Goal: Task Accomplishment & Management: Manage account settings

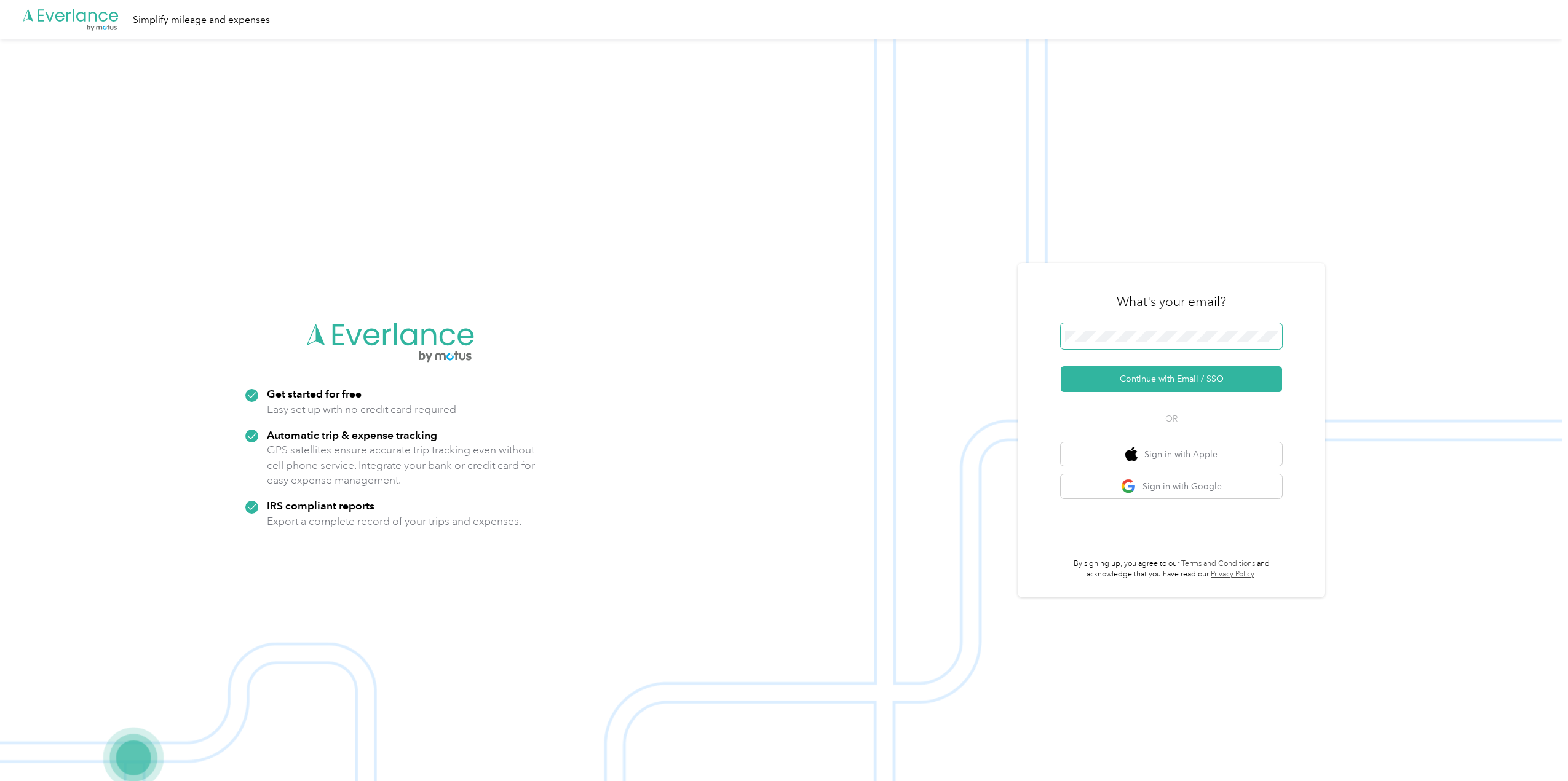
click at [1124, 330] on span at bounding box center [1171, 336] width 222 height 26
click at [1129, 376] on button "Continue with Email / SSO" at bounding box center [1171, 379] width 222 height 26
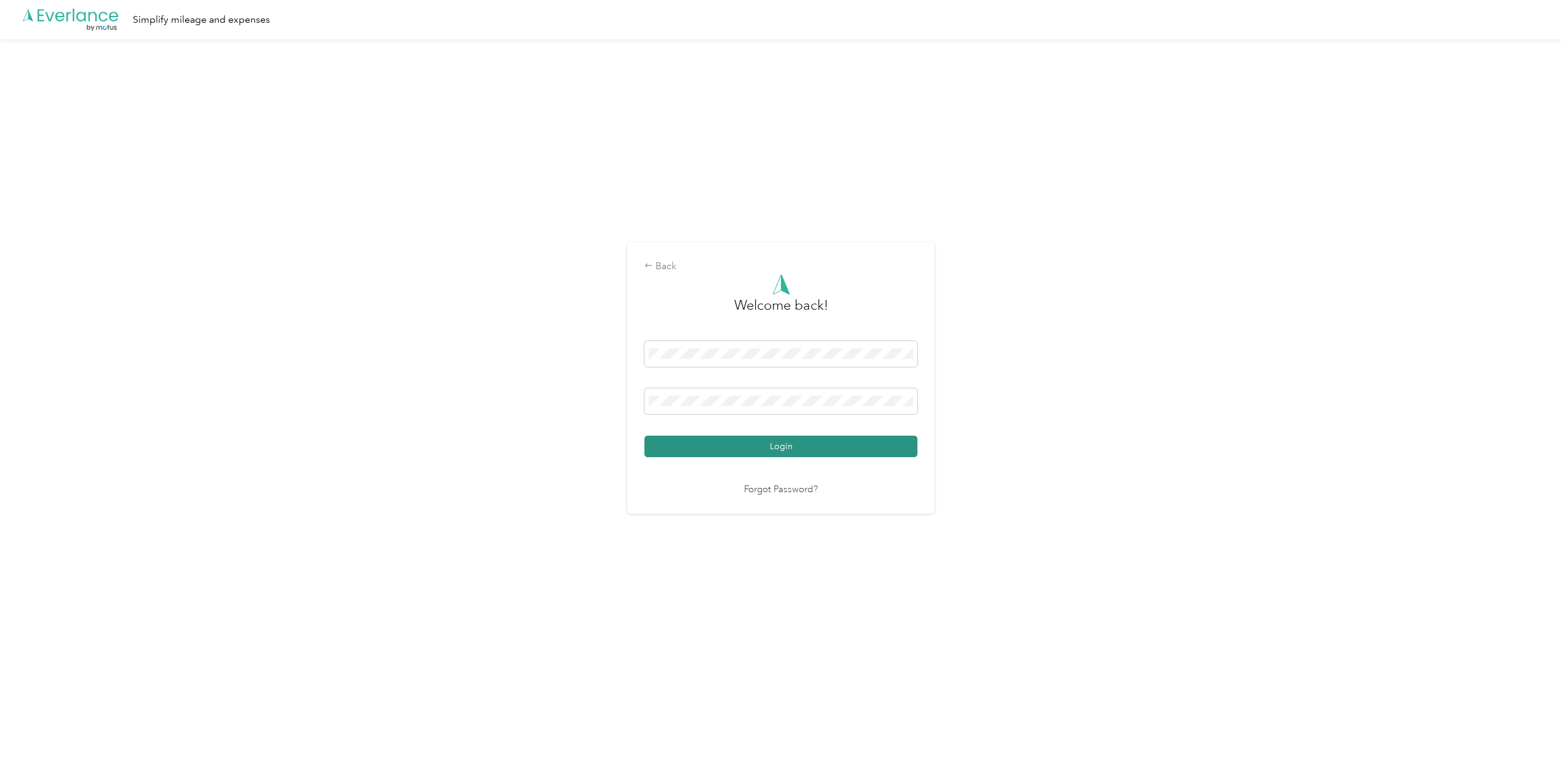
click at [755, 441] on button "Login" at bounding box center [781, 446] width 273 height 22
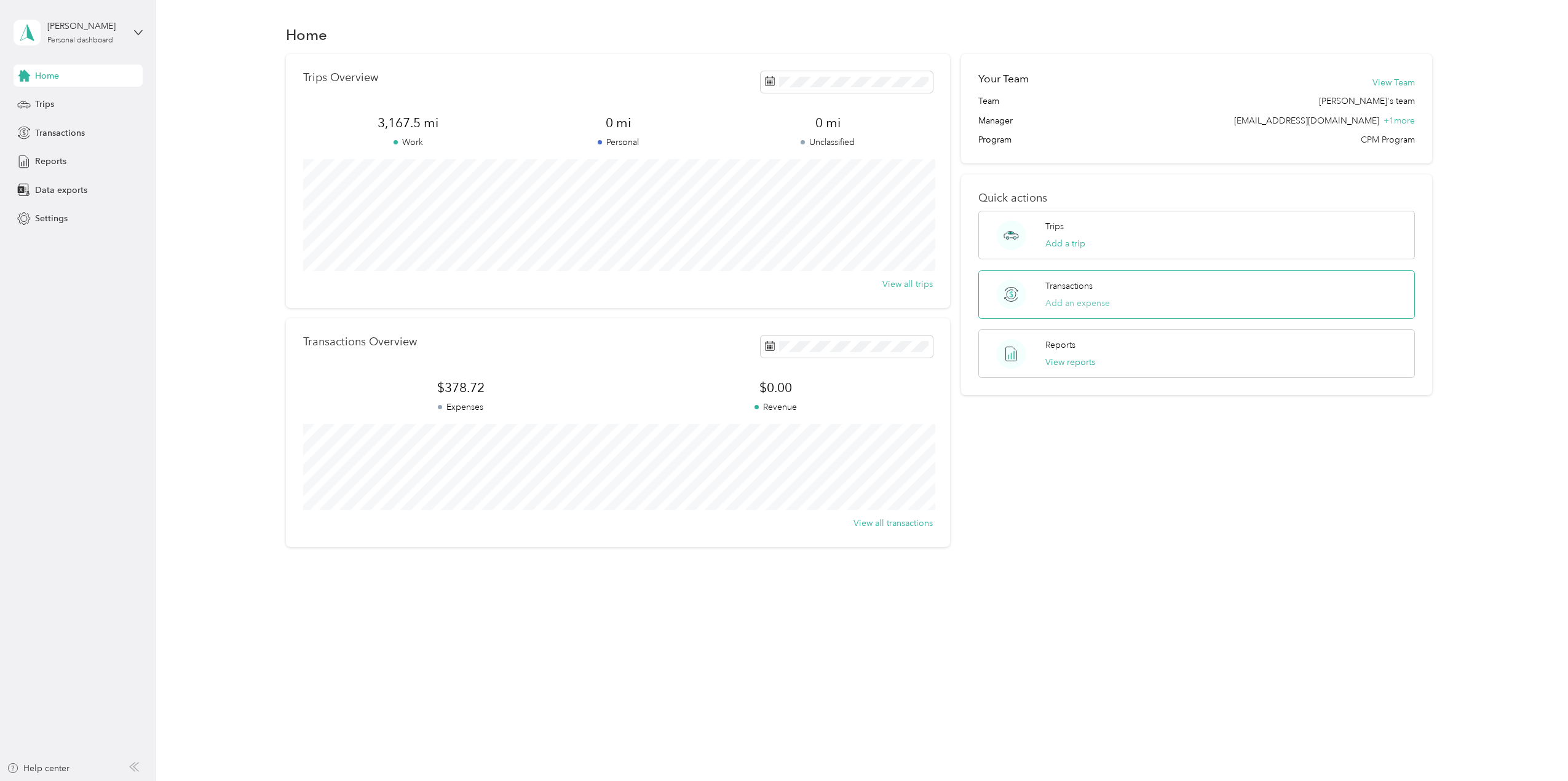
click at [1073, 305] on button "Add an expense" at bounding box center [1077, 304] width 64 height 13
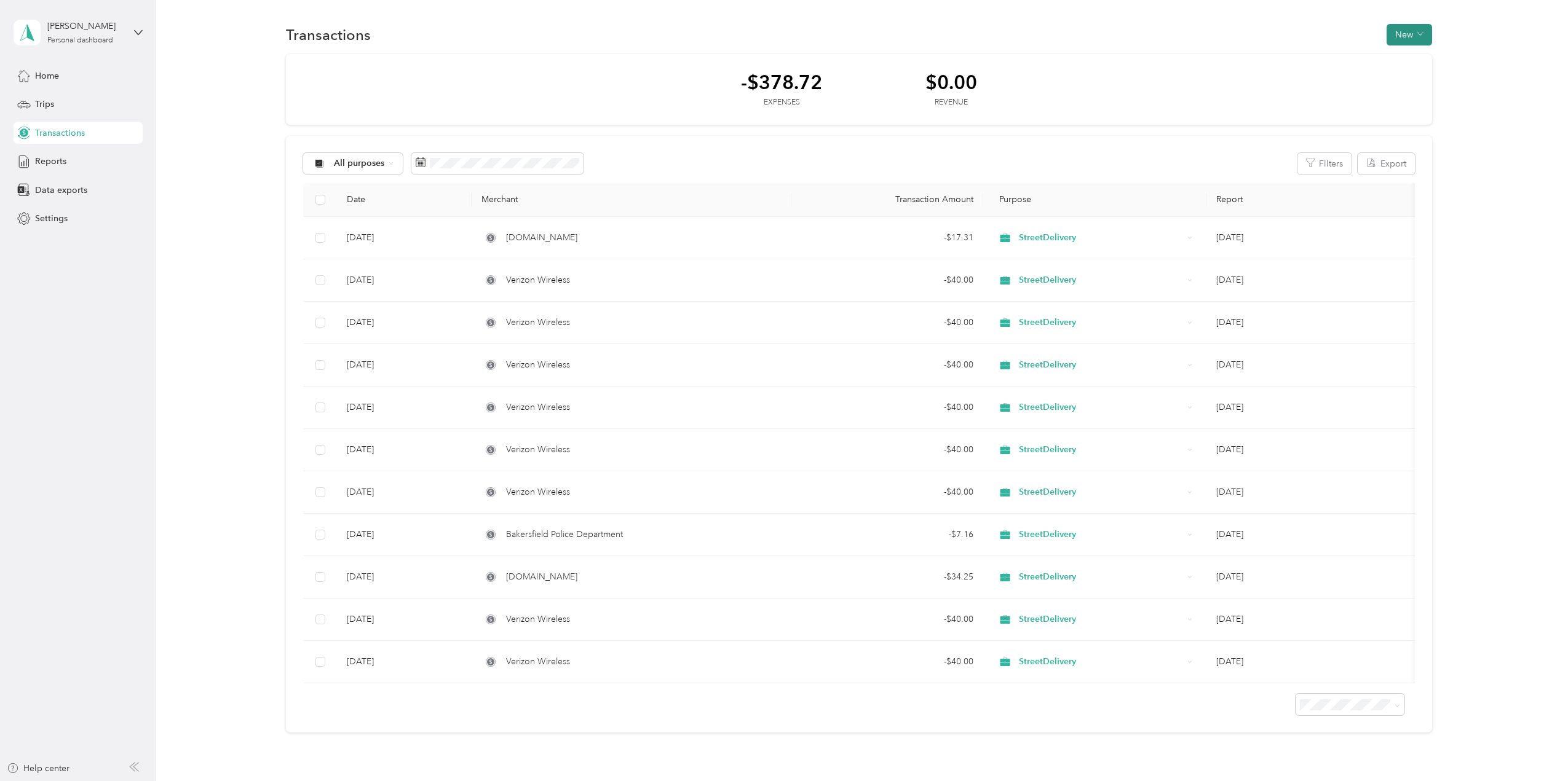
click at [1400, 31] on button "New" at bounding box center [1409, 35] width 45 height 22
click at [1400, 51] on li "Expense" at bounding box center [1397, 58] width 64 height 22
click at [1407, 59] on span "Expense" at bounding box center [1403, 58] width 33 height 13
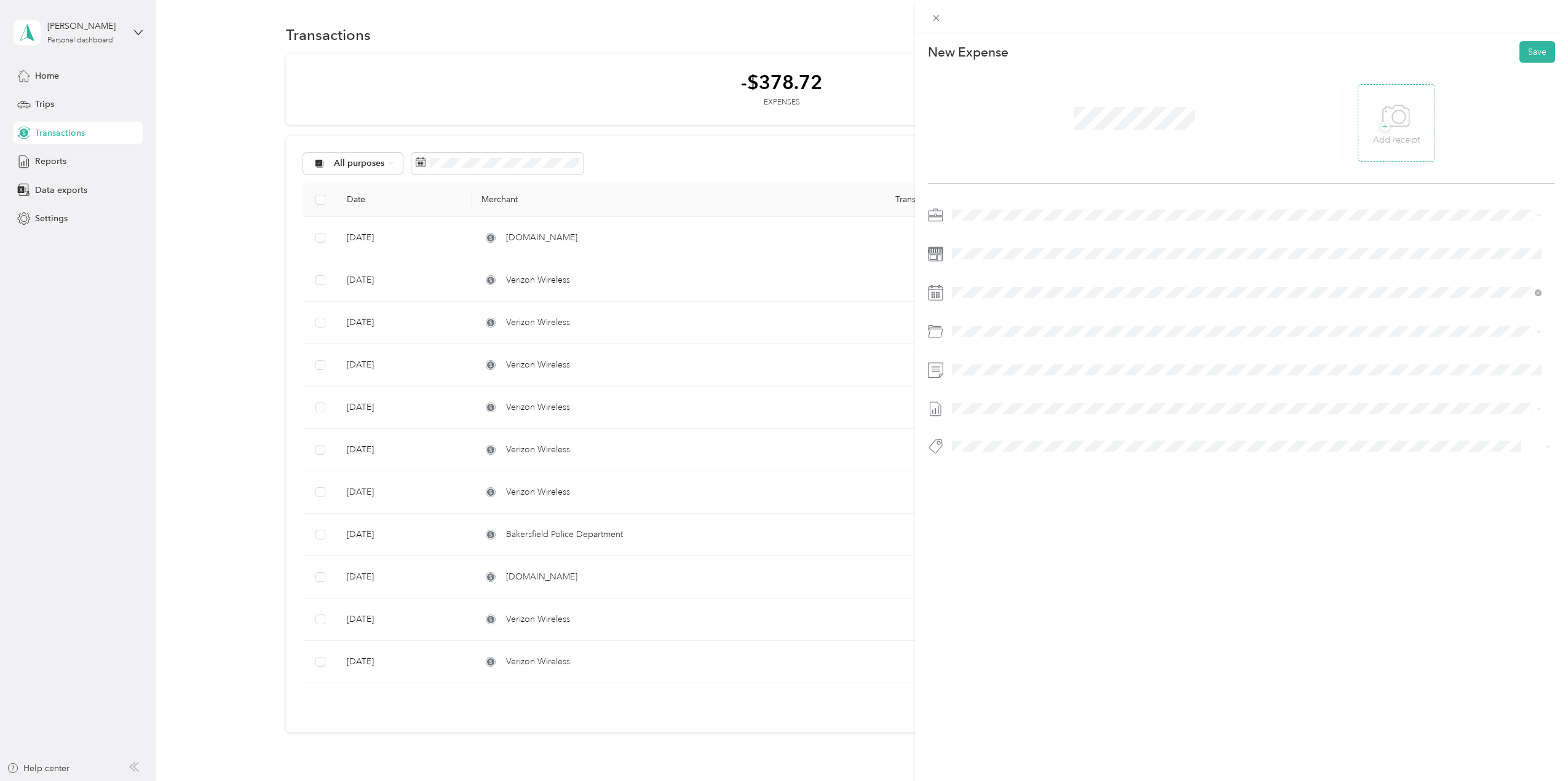
click at [1382, 118] on icon at bounding box center [1396, 116] width 27 height 34
click at [1011, 410] on div "30" at bounding box center [1009, 404] width 16 height 15
click at [1019, 438] on div "Phone Bill" at bounding box center [1247, 445] width 582 height 14
click at [980, 401] on span at bounding box center [1251, 408] width 608 height 19
click at [978, 447] on span "[DATE]" at bounding box center [965, 449] width 27 height 13
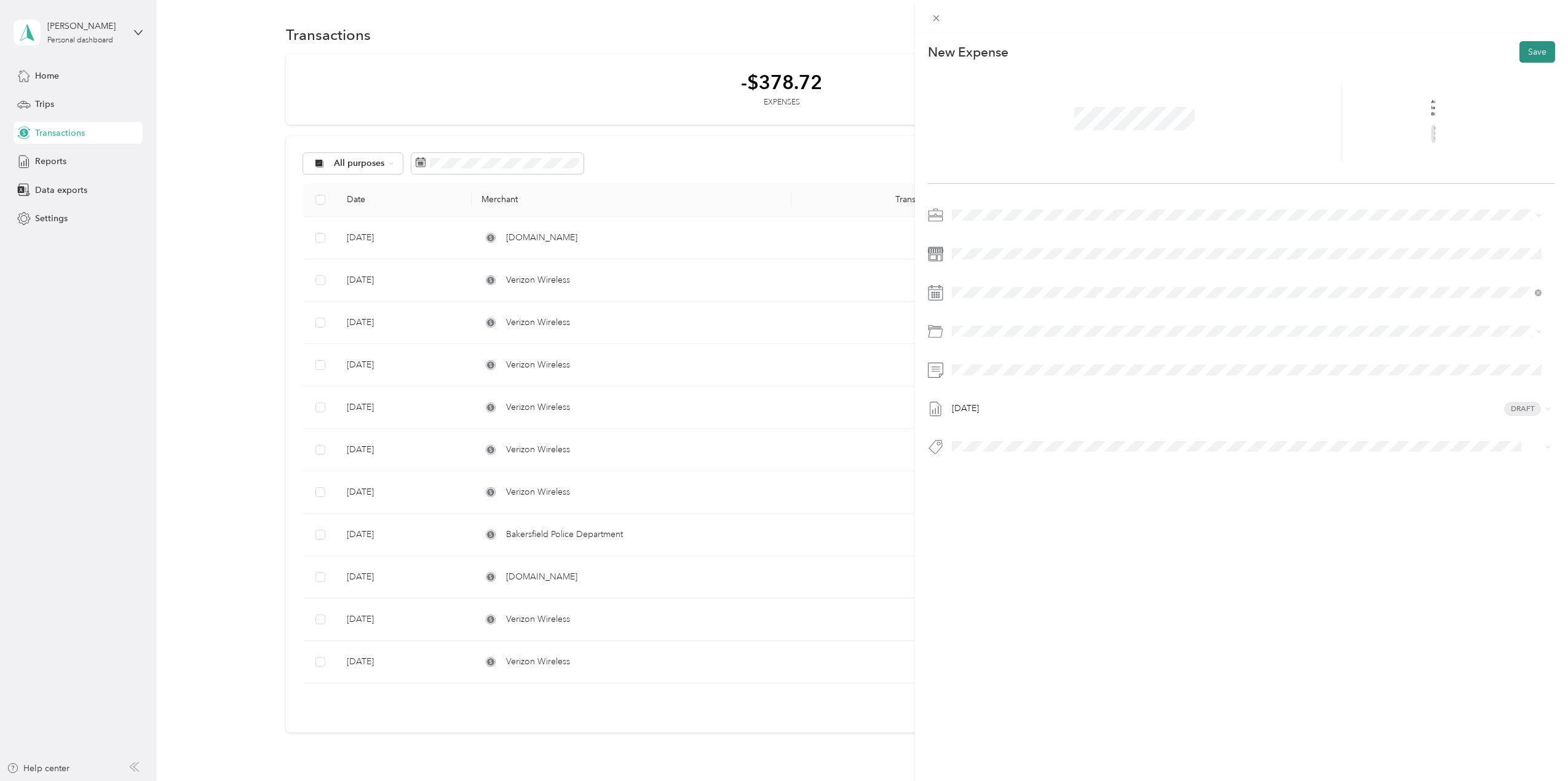
click at [1520, 47] on button "Save" at bounding box center [1536, 52] width 35 height 22
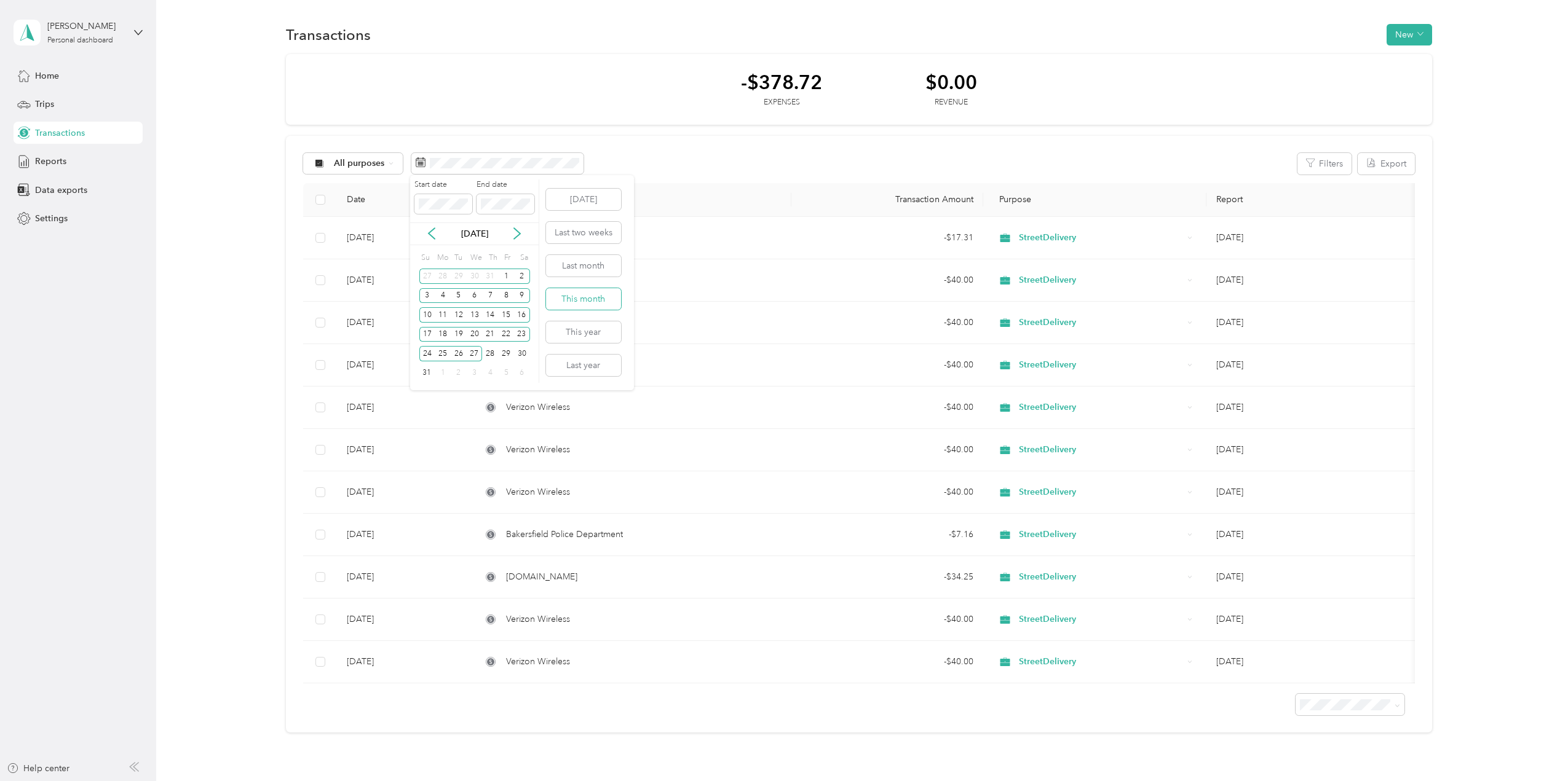
click at [593, 301] on button "This month" at bounding box center [584, 299] width 75 height 22
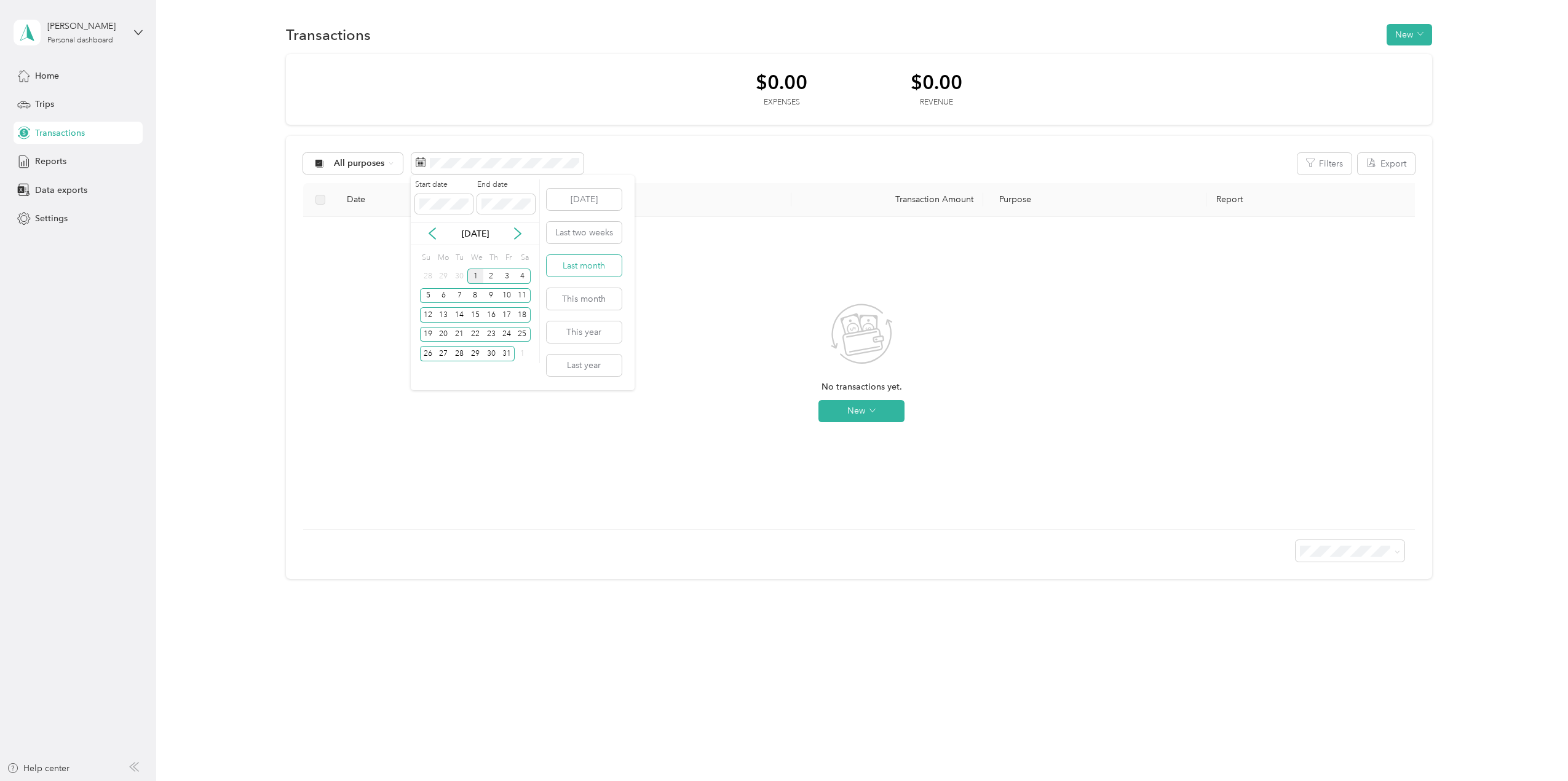
click at [575, 264] on button "Last month" at bounding box center [584, 266] width 75 height 22
